Goal: Entertainment & Leisure: Consume media (video, audio)

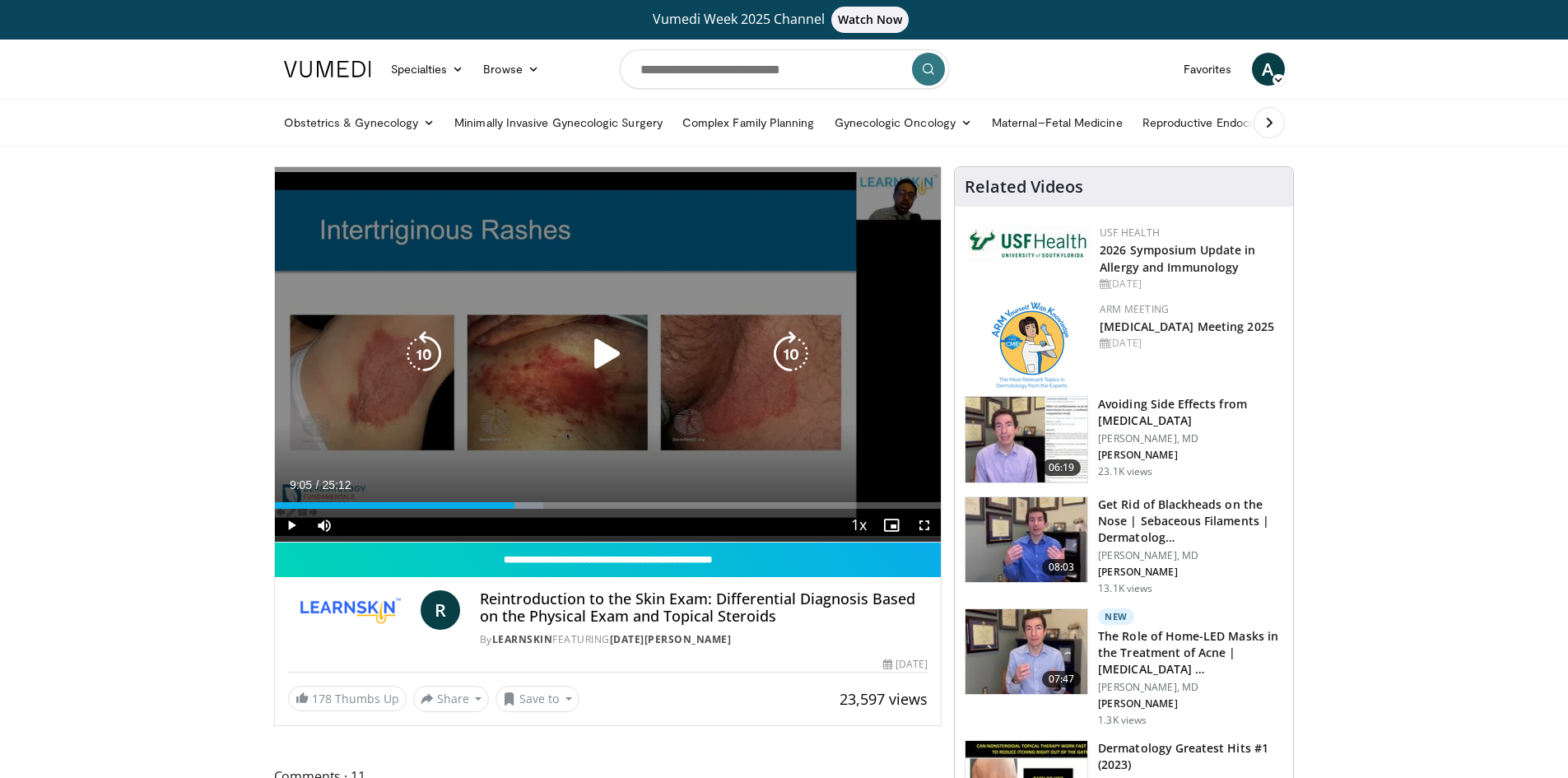
click at [612, 350] on icon "Video Player" at bounding box center [607, 353] width 46 height 46
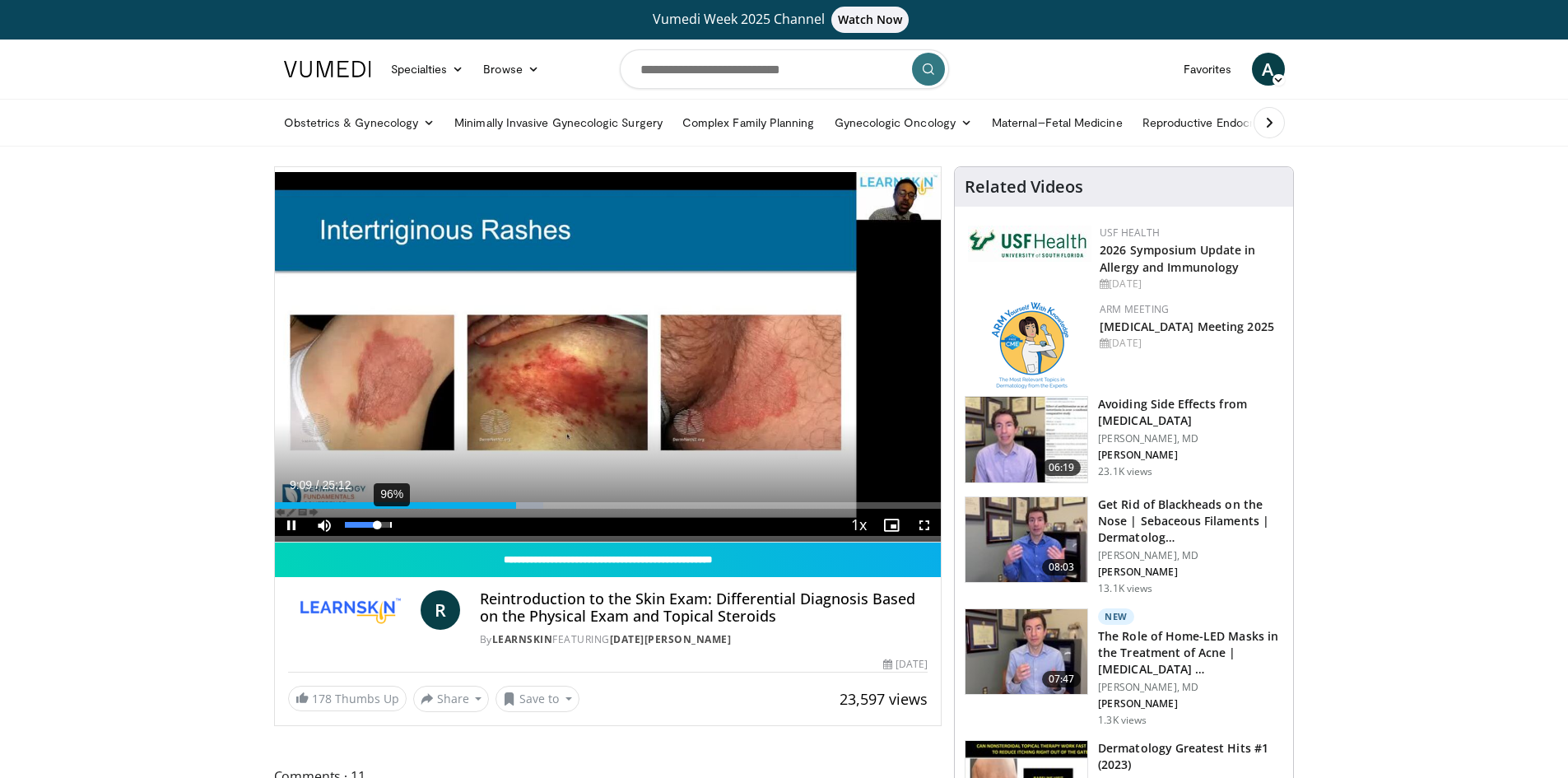
click at [390, 527] on div "96%" at bounding box center [367, 525] width 47 height 6
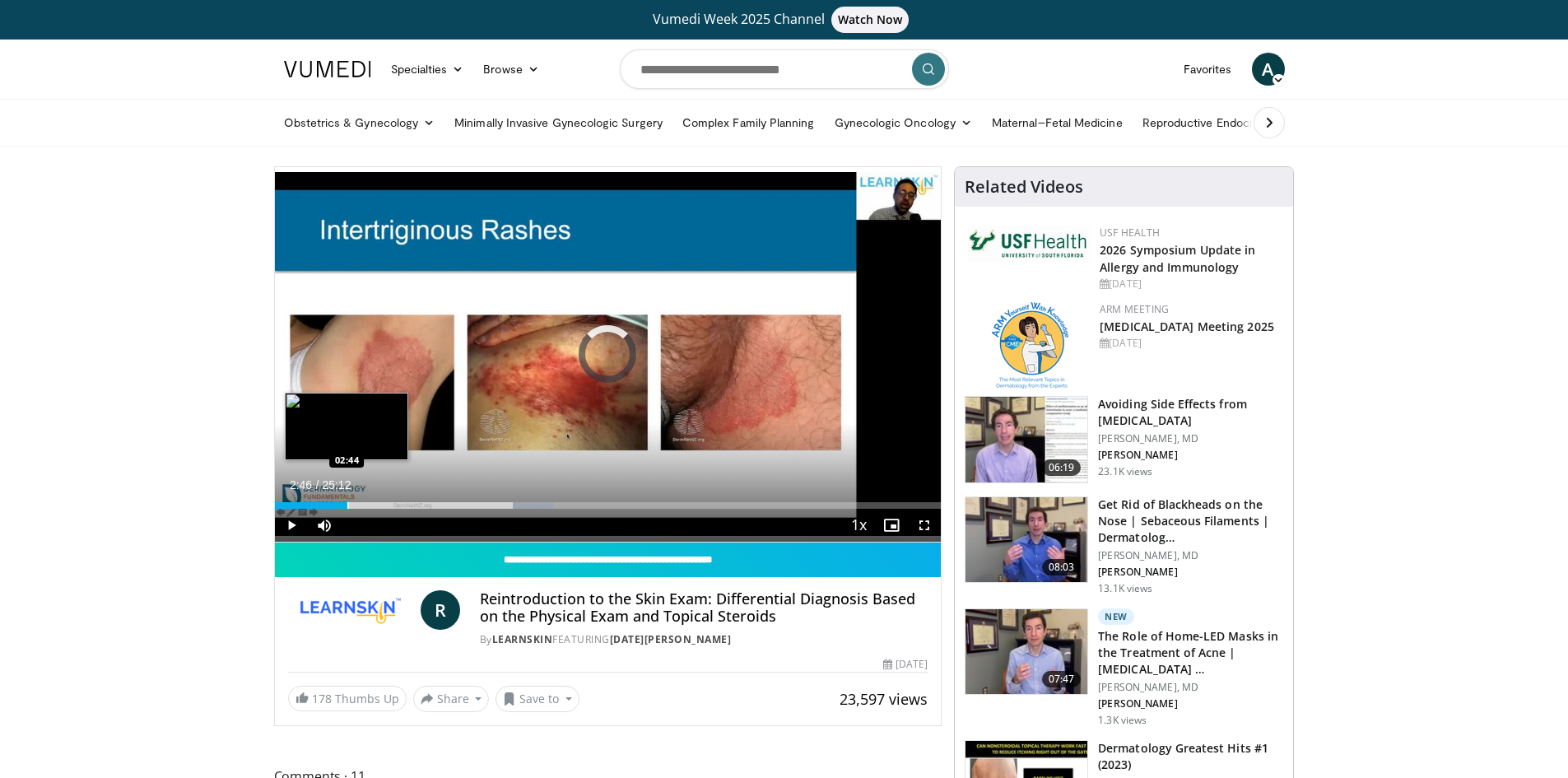
click at [346, 499] on div "Loaded : 41.97% 02:46 02:44" at bounding box center [608, 501] width 666 height 16
click at [342, 502] on div "Loaded : 17.05% 03:16 02:44" at bounding box center [608, 505] width 666 height 6
click at [330, 498] on div "Loaded : 15.08% 02:03 02:05" at bounding box center [608, 501] width 666 height 16
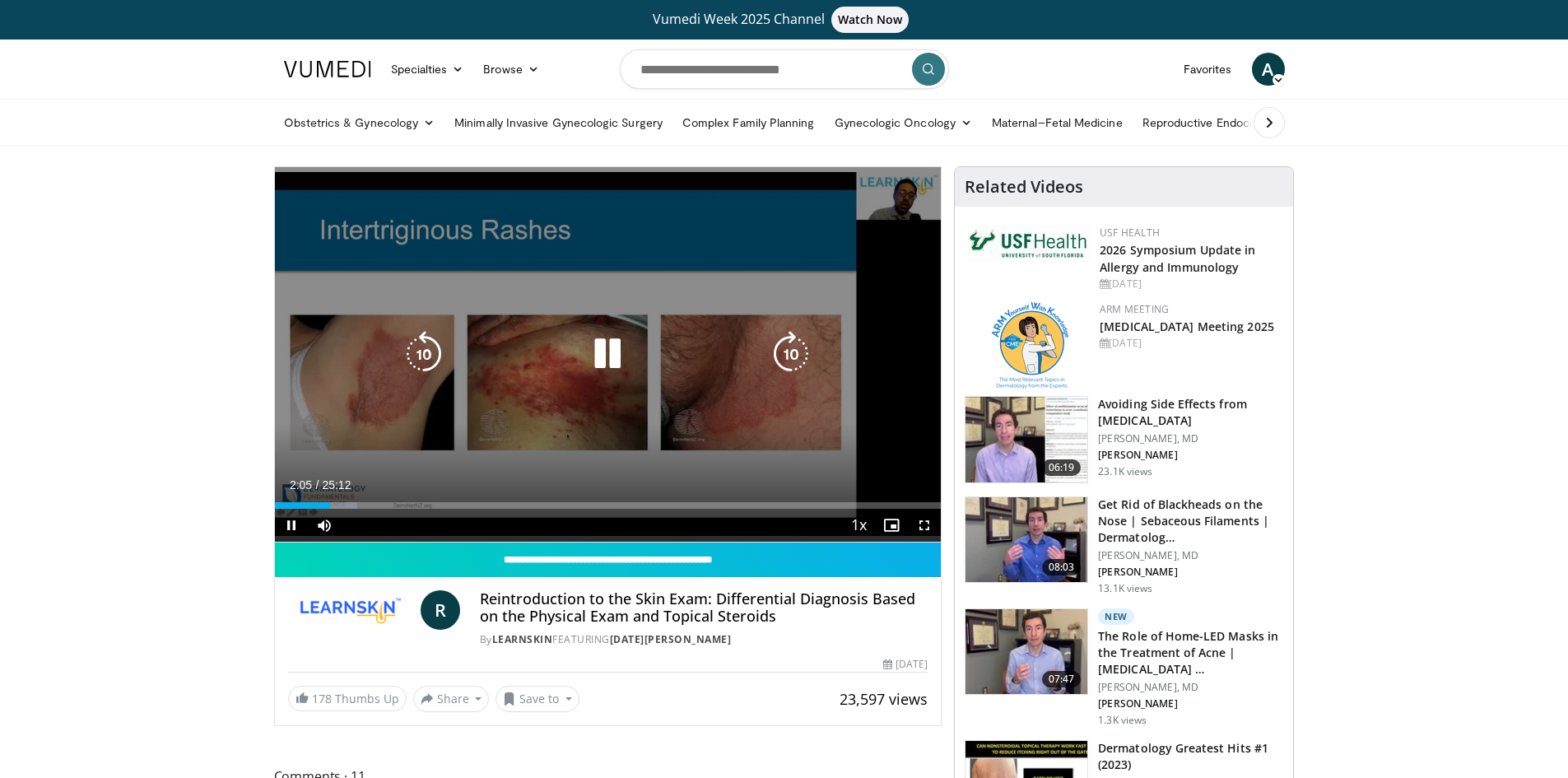
click at [506, 425] on div "10 seconds Tap to unmute" at bounding box center [608, 354] width 666 height 374
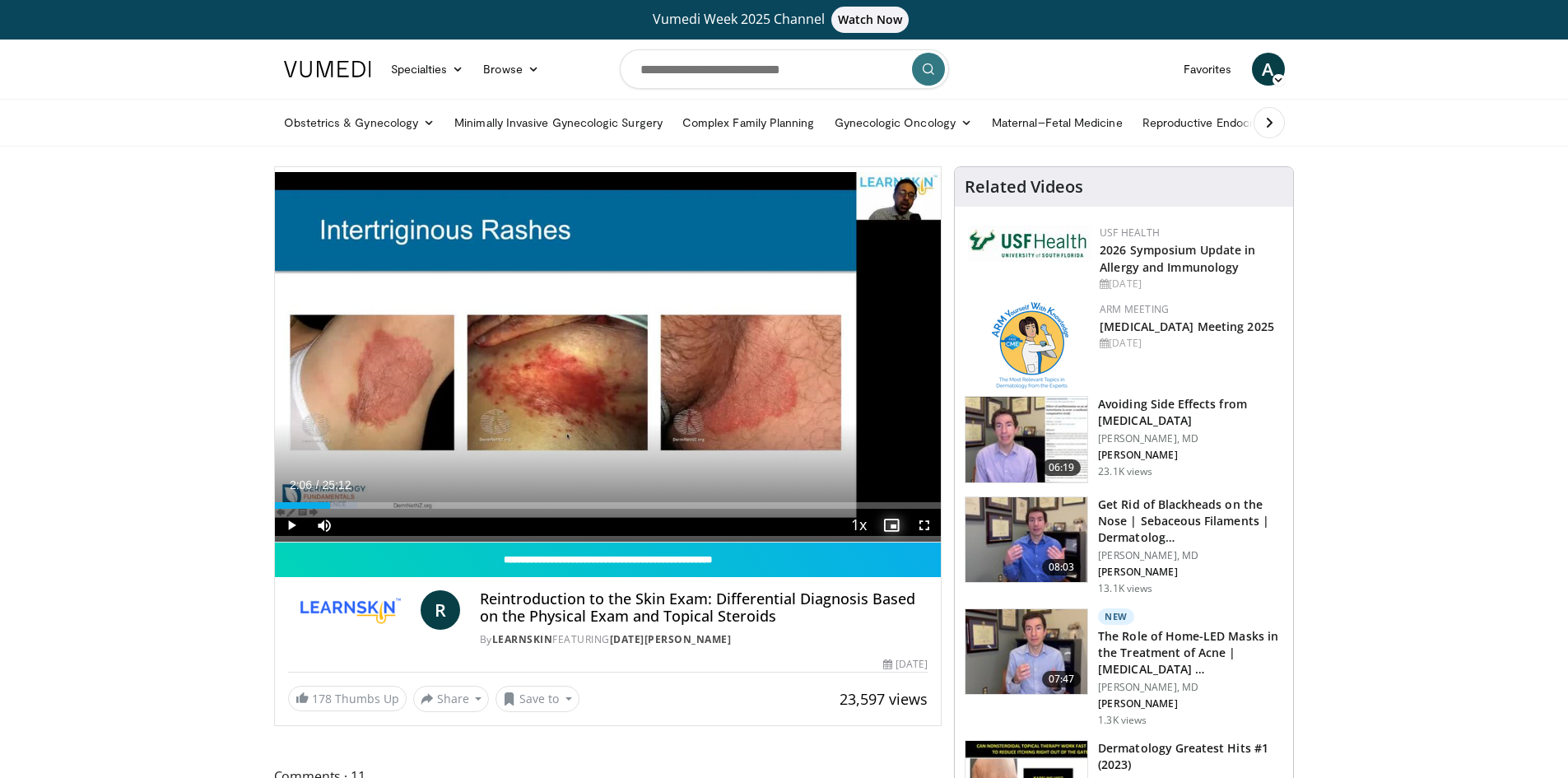
click at [893, 523] on span "Video Player" at bounding box center [890, 525] width 33 height 33
click at [895, 522] on span "Video Player" at bounding box center [890, 525] width 33 height 33
click at [924, 520] on span "Video Player" at bounding box center [924, 525] width 33 height 33
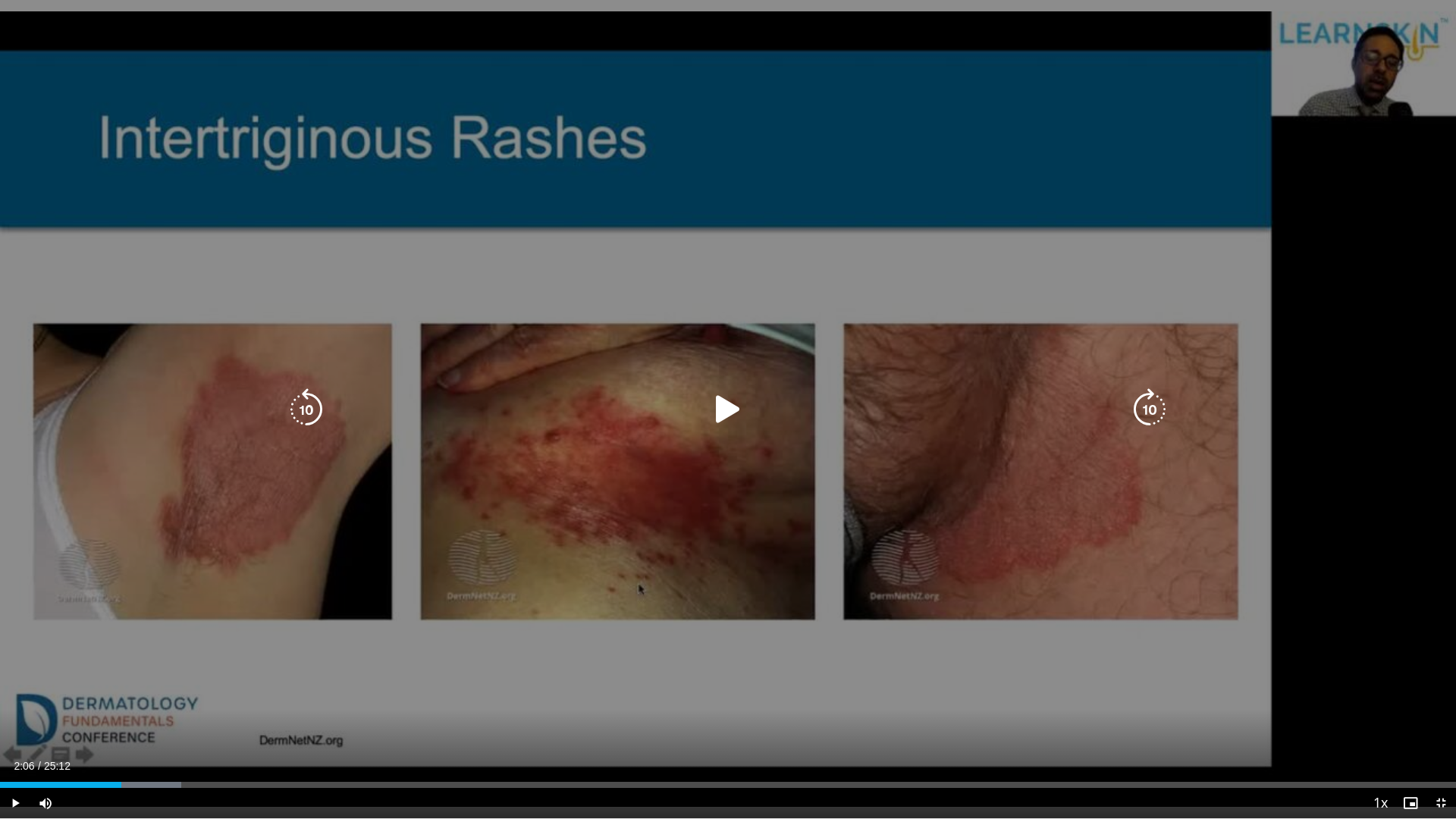
click at [723, 405] on icon "Video Player" at bounding box center [728, 409] width 42 height 42
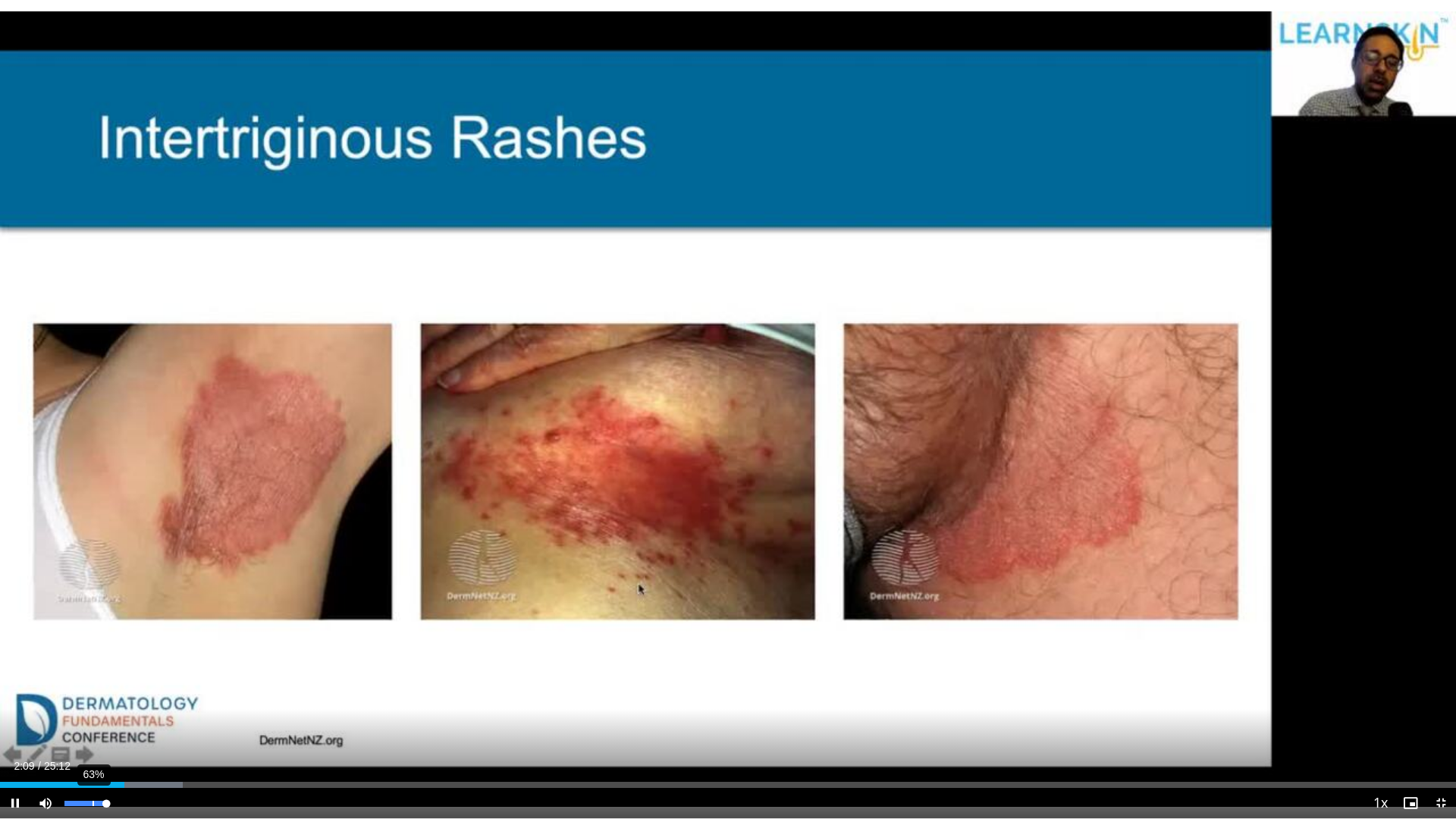
click at [92, 716] on div "63%" at bounding box center [86, 804] width 43 height 6
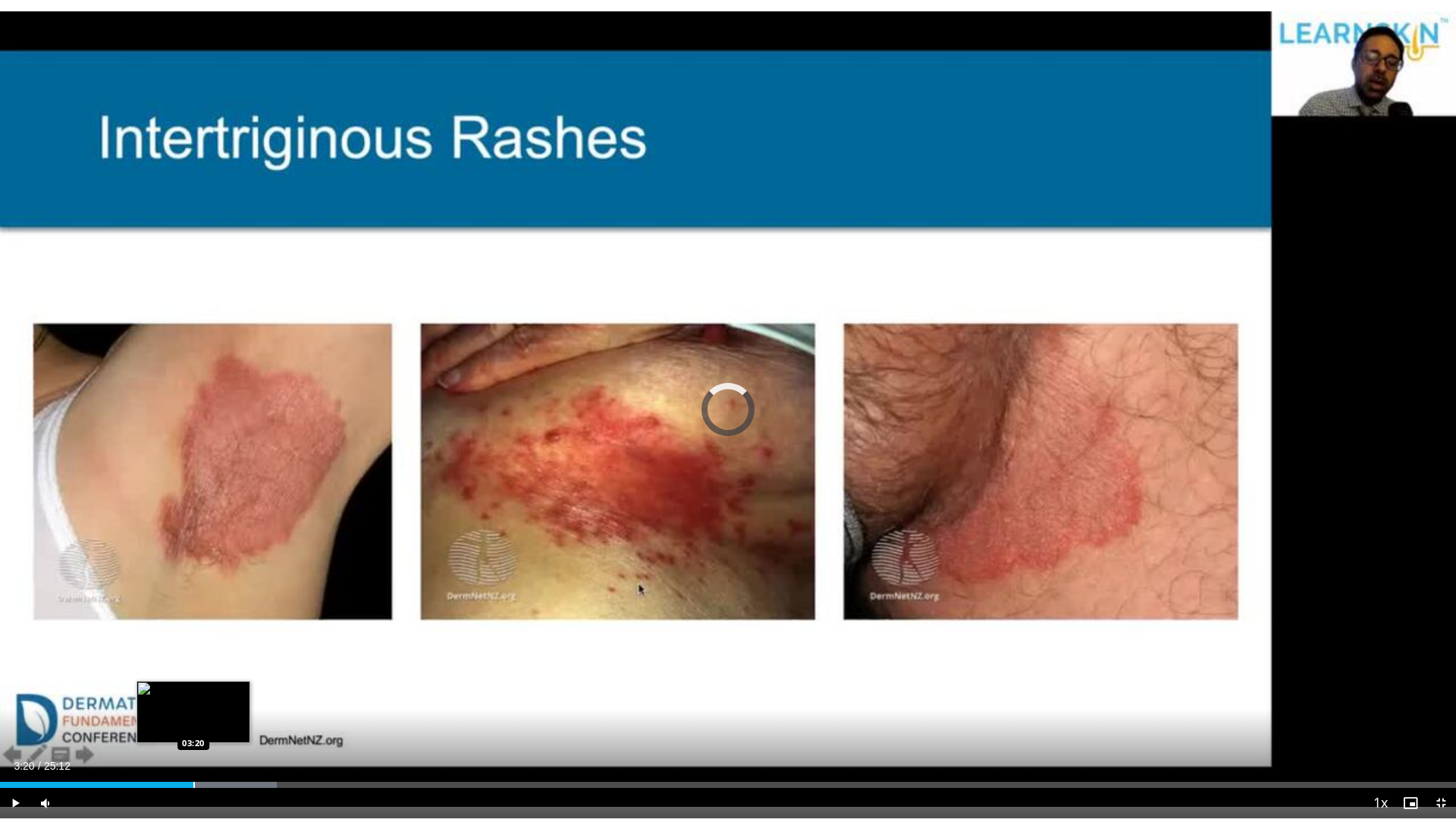
click at [194, 716] on div "Progress Bar" at bounding box center [194, 784] width 2 height 6
click at [189, 716] on div "Loaded : 19.01% 03:23 03:16" at bounding box center [728, 781] width 1456 height 15
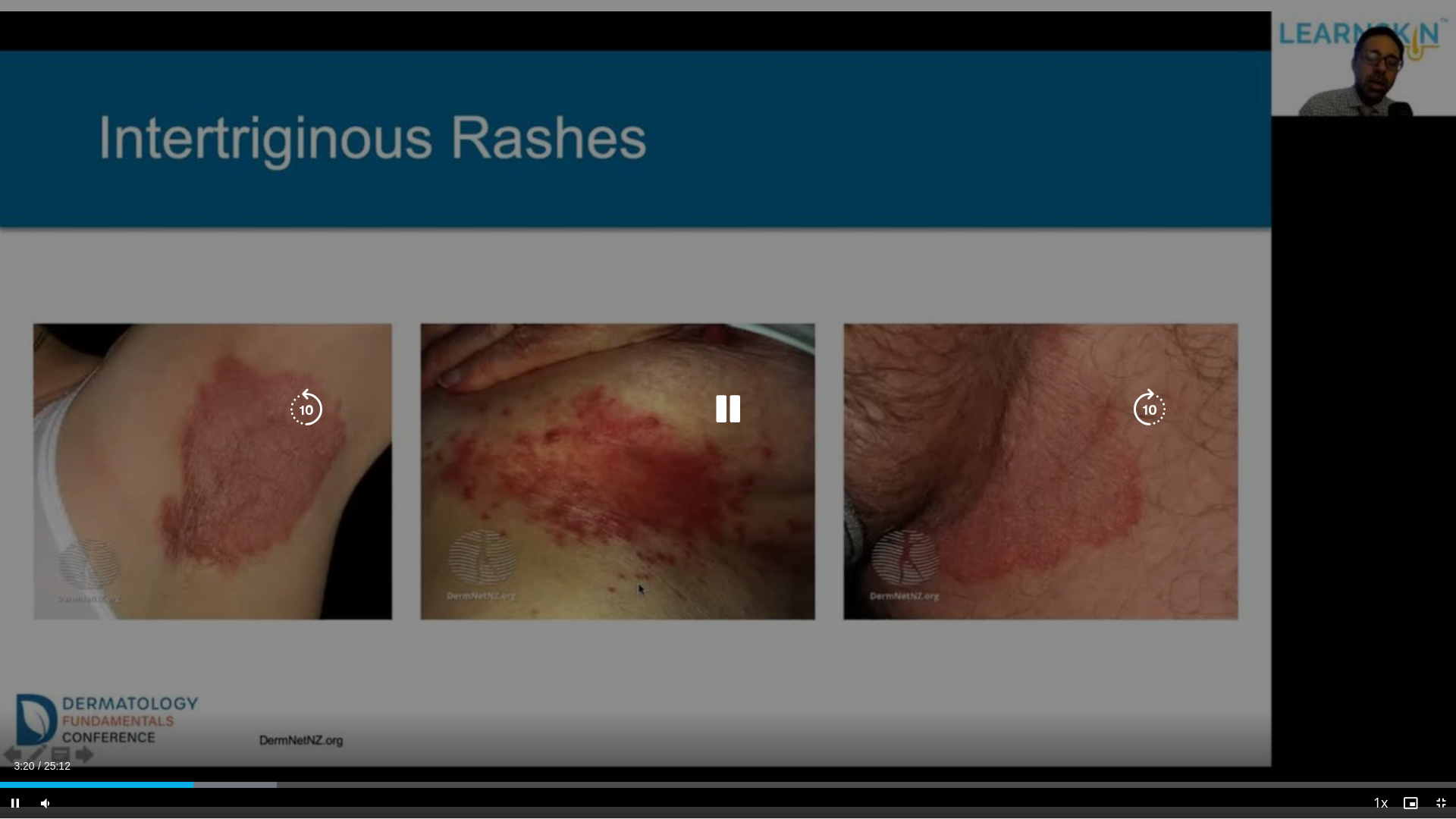
click at [728, 403] on icon "Video Player" at bounding box center [728, 409] width 42 height 42
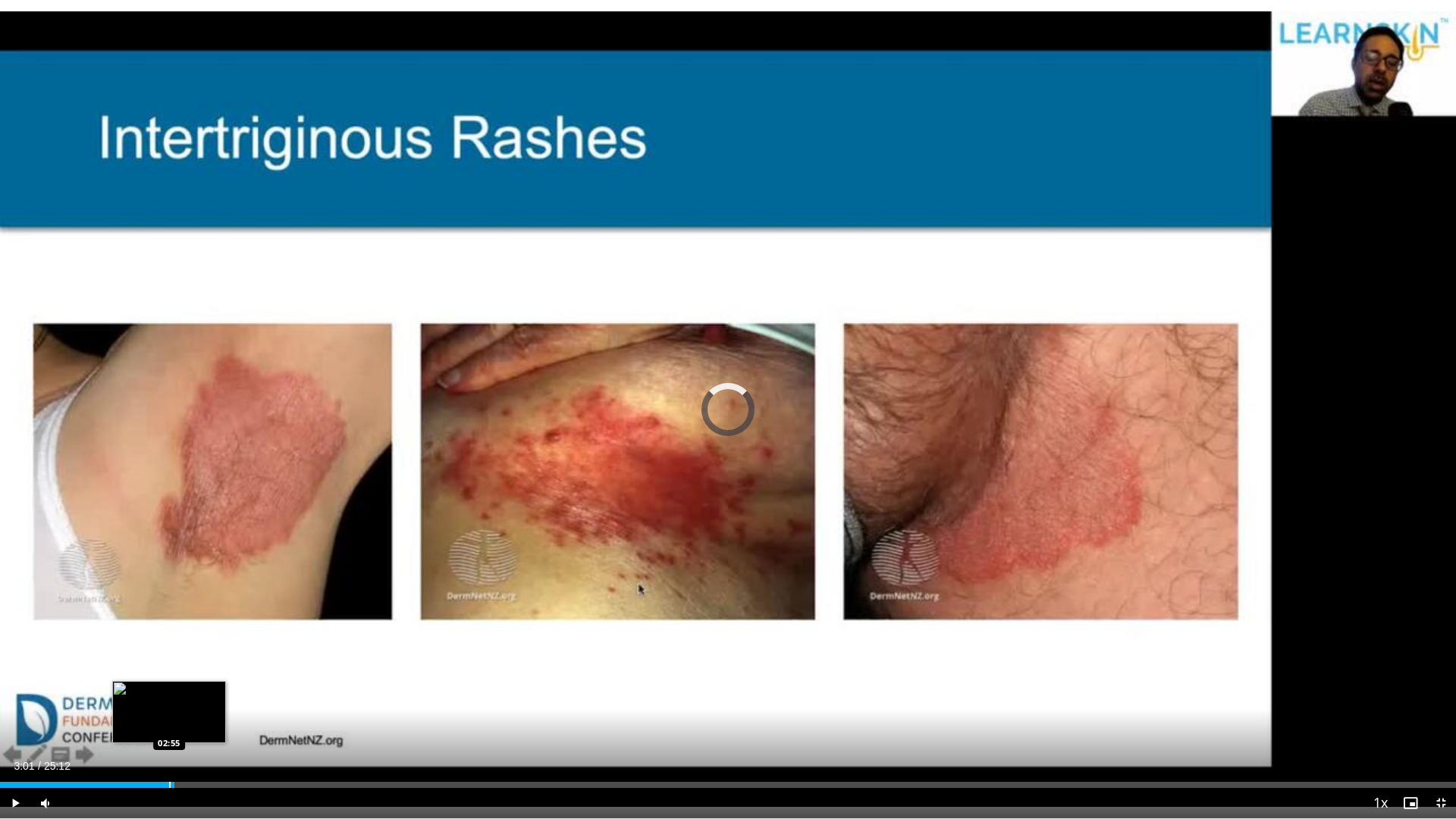
drag, startPoint x: 193, startPoint y: 784, endPoint x: 169, endPoint y: 787, distance: 24.2
click at [169, 716] on div "Progress Bar" at bounding box center [170, 784] width 2 height 6
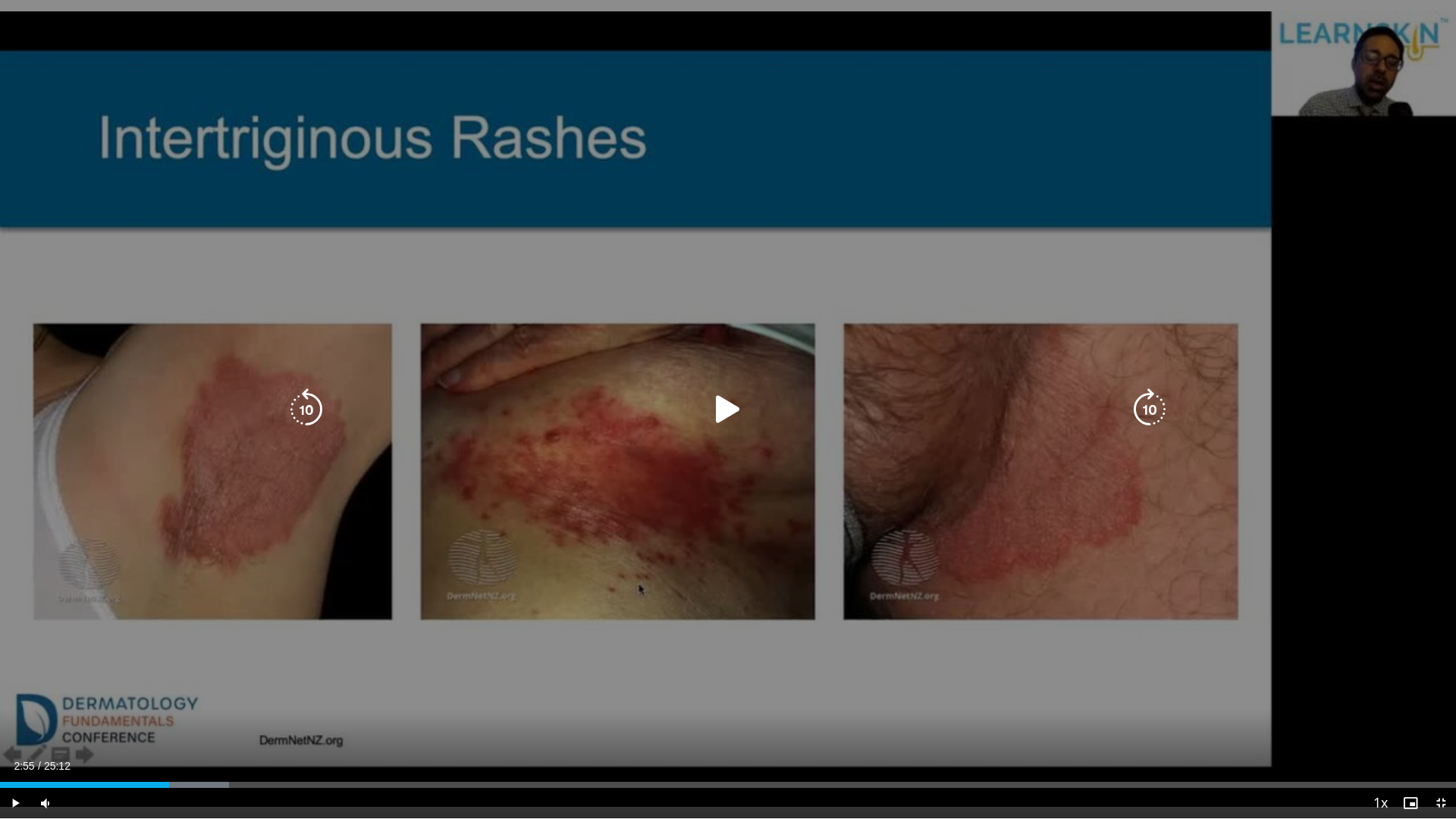
click at [1040, 543] on div "10 seconds Tap to unmute" at bounding box center [728, 409] width 1456 height 818
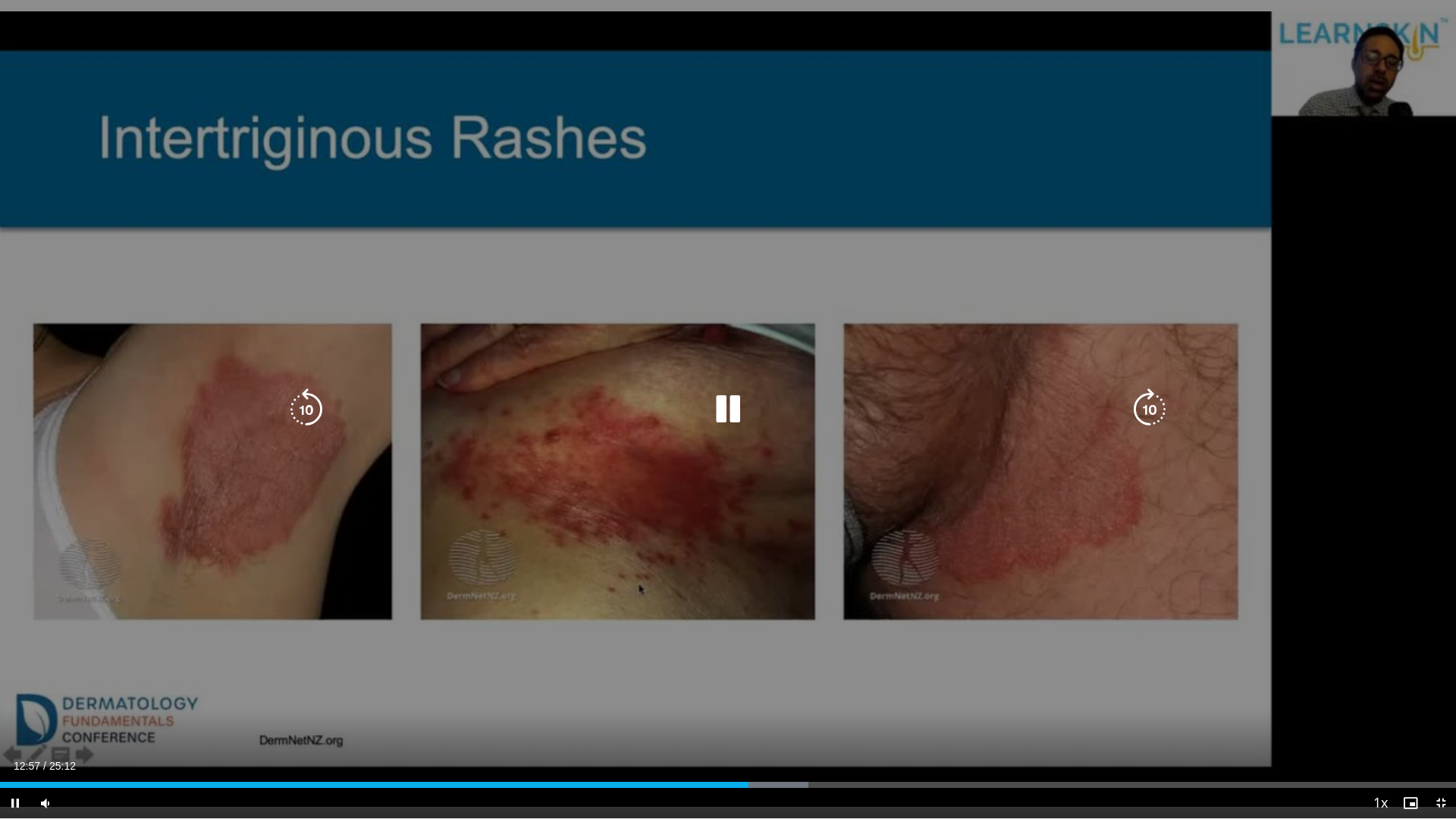
click at [720, 403] on icon "Video Player" at bounding box center [728, 409] width 42 height 42
click at [722, 408] on icon "Video Player" at bounding box center [728, 409] width 42 height 42
click at [727, 413] on icon "Video Player" at bounding box center [728, 409] width 42 height 42
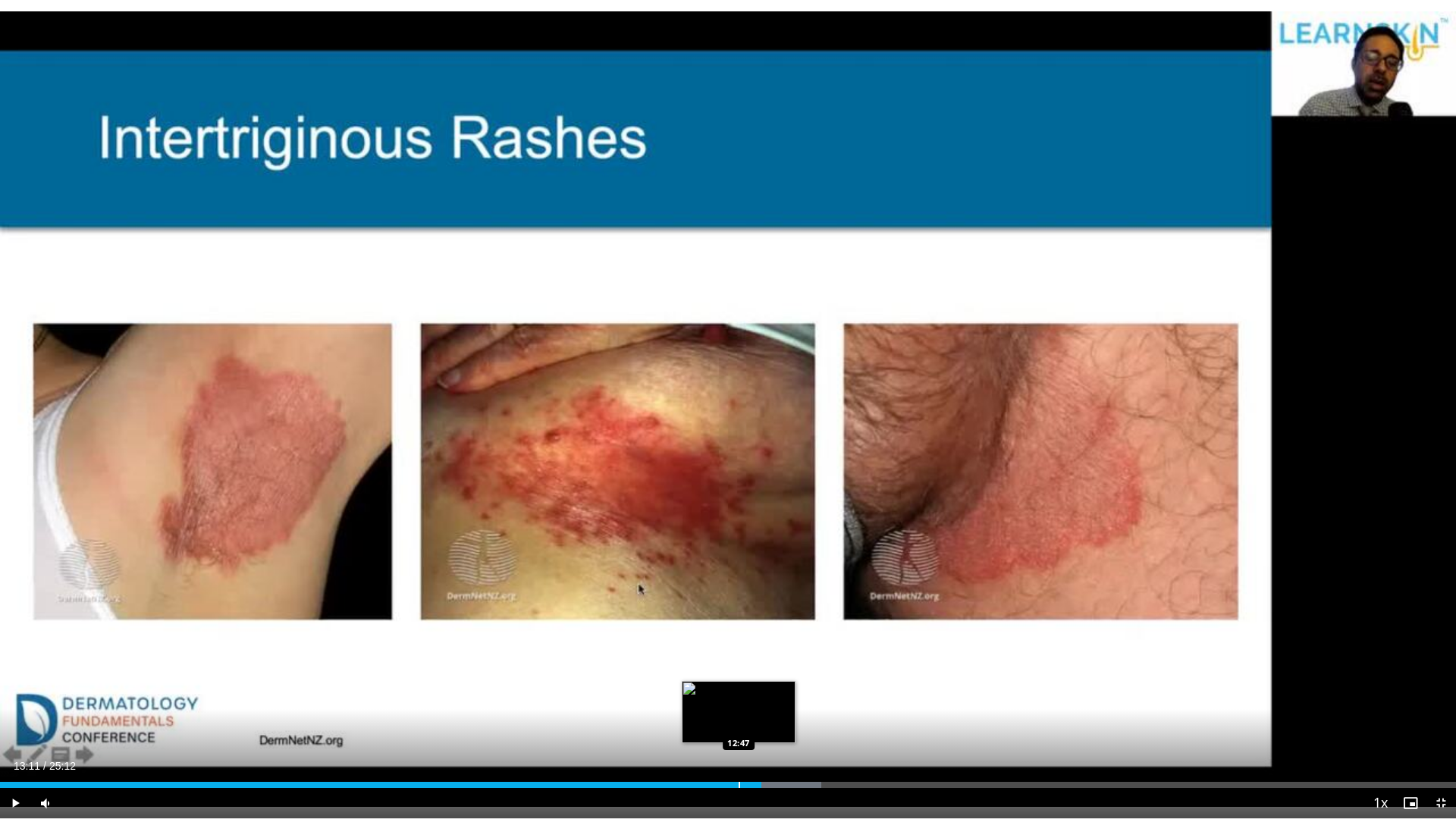
click at [739, 716] on div "Progress Bar" at bounding box center [739, 784] width 2 height 6
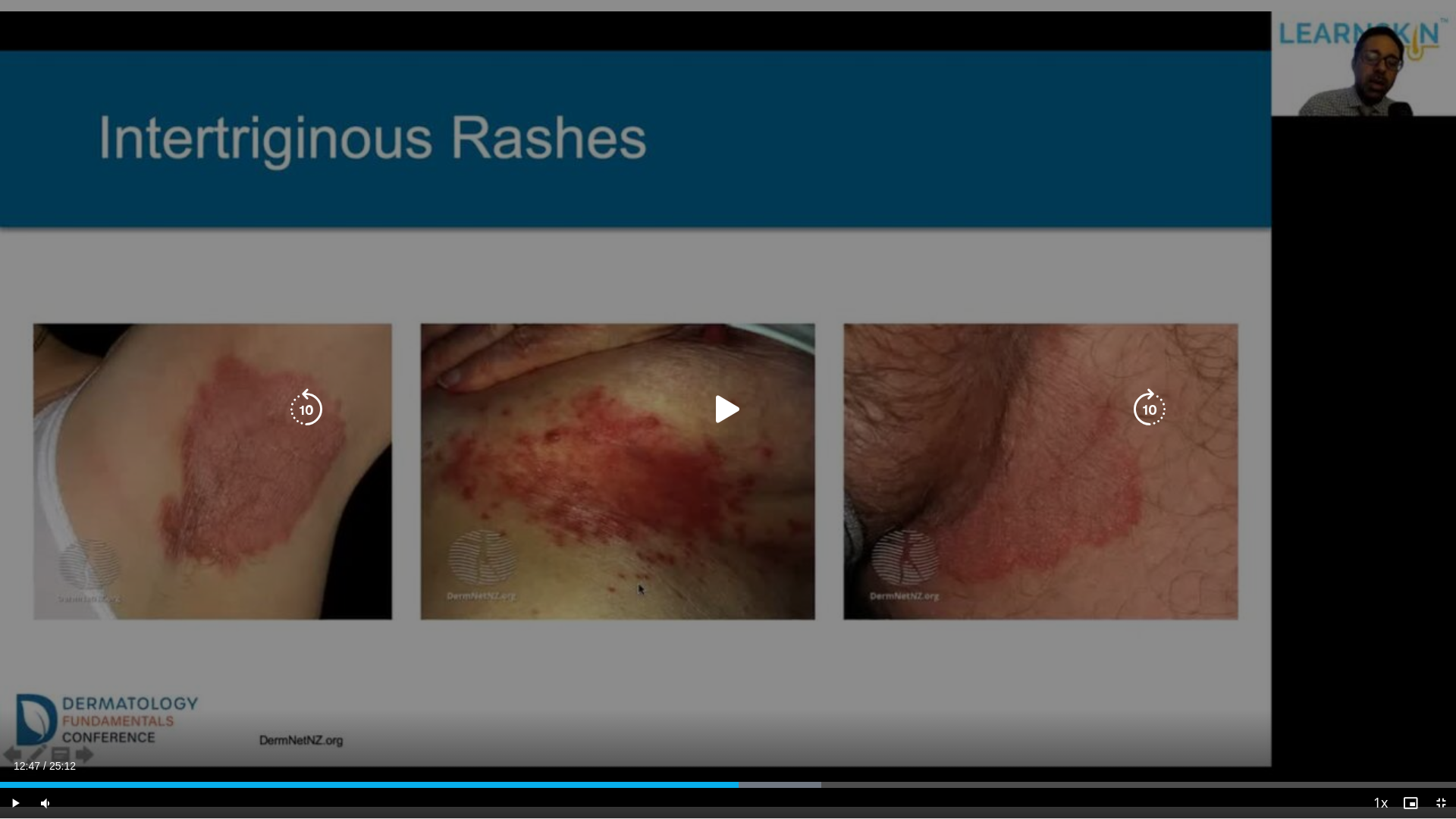
click at [730, 406] on icon "Video Player" at bounding box center [728, 409] width 42 height 42
click at [731, 411] on icon "Video Player" at bounding box center [728, 409] width 42 height 42
click at [722, 404] on icon "Video Player" at bounding box center [728, 409] width 42 height 42
click at [738, 398] on icon "Video Player" at bounding box center [728, 409] width 42 height 42
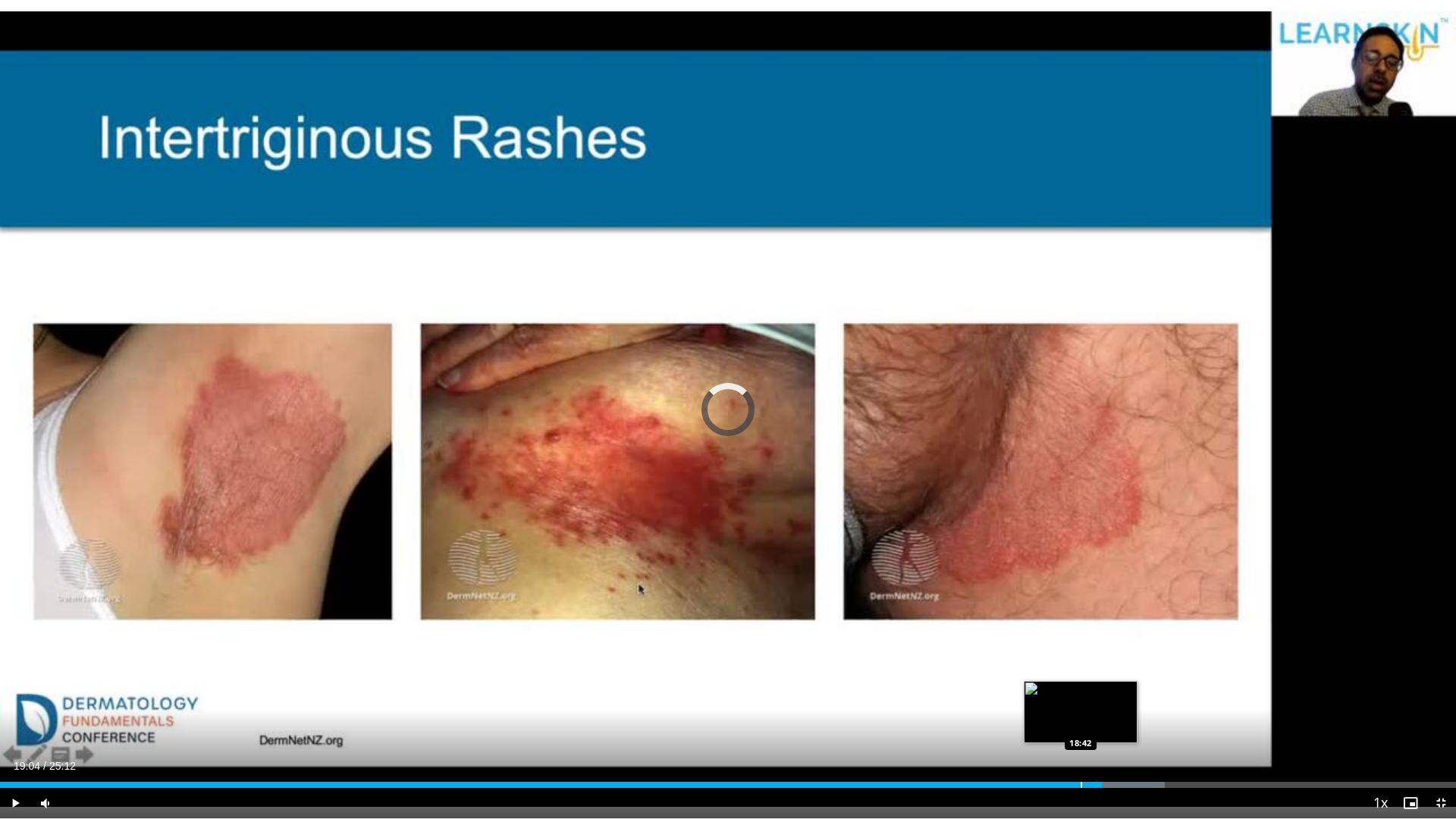
click at [1079, 716] on div "Loaded : 79.99% 19:04 18:42" at bounding box center [728, 781] width 1456 height 15
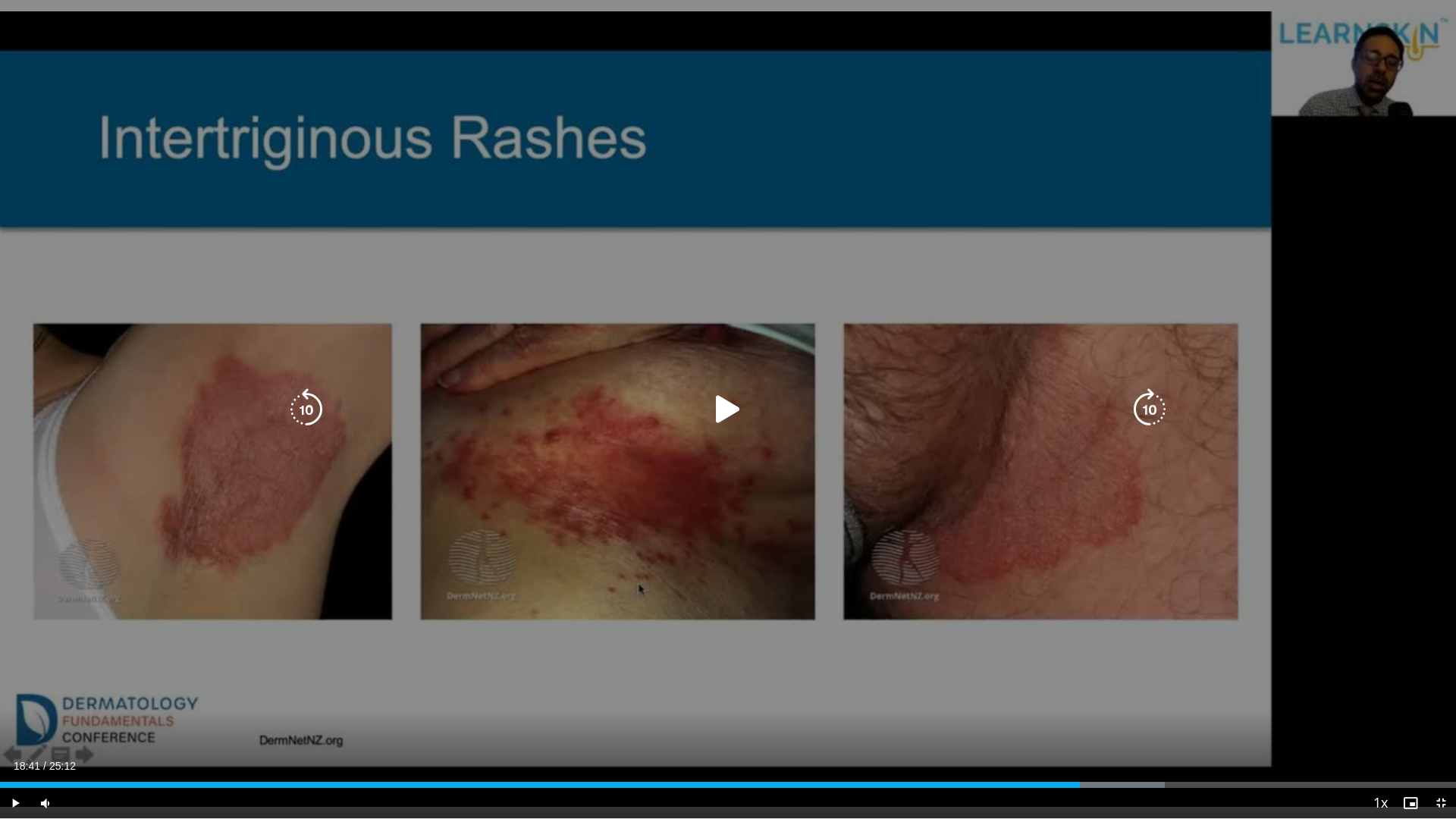
click at [734, 413] on icon "Video Player" at bounding box center [728, 409] width 42 height 42
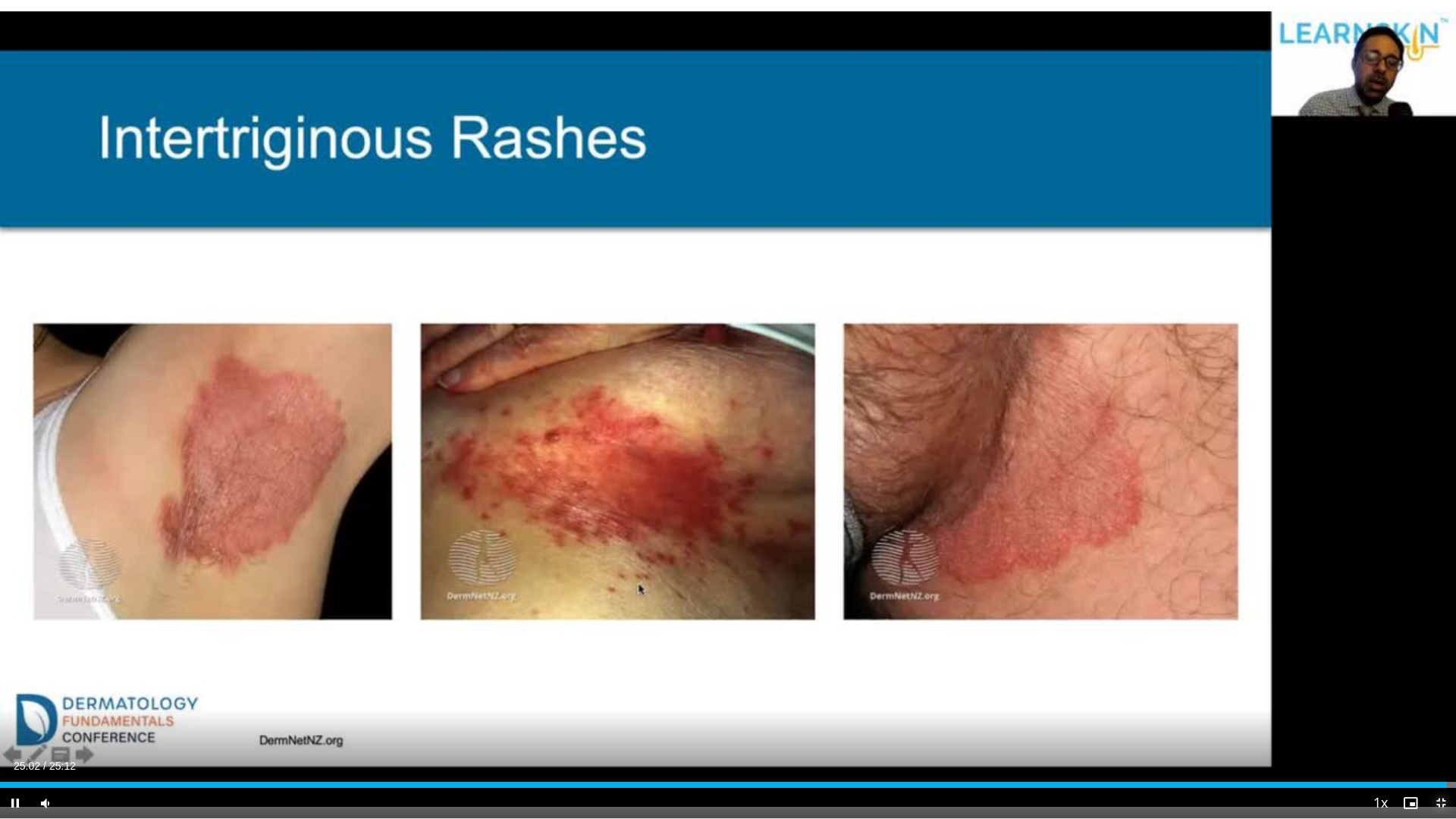
click at [1442, 716] on span "Video Player" at bounding box center [1440, 803] width 30 height 30
